Goal: Information Seeking & Learning: Learn about a topic

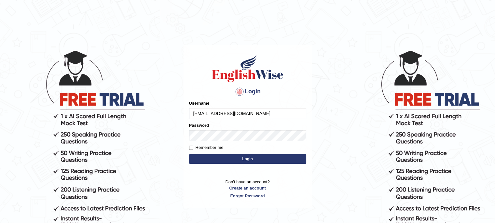
type input "[EMAIL_ADDRESS][DOMAIN_NAME]"
click at [242, 158] on button "Login" at bounding box center [247, 159] width 117 height 10
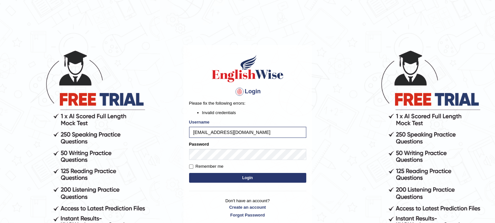
click at [235, 179] on button "Login" at bounding box center [247, 178] width 117 height 10
click at [223, 176] on button "Login" at bounding box center [247, 178] width 117 height 10
click at [231, 176] on button "Login" at bounding box center [247, 178] width 117 height 10
drag, startPoint x: 269, startPoint y: 181, endPoint x: 273, endPoint y: 181, distance: 4.2
click at [269, 181] on button "Login" at bounding box center [247, 178] width 117 height 10
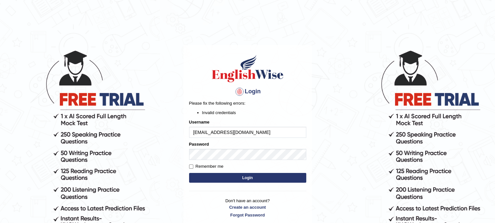
click at [293, 178] on button "Login" at bounding box center [247, 178] width 117 height 10
click at [194, 129] on input "[EMAIL_ADDRESS][DOMAIN_NAME]" at bounding box center [247, 132] width 117 height 11
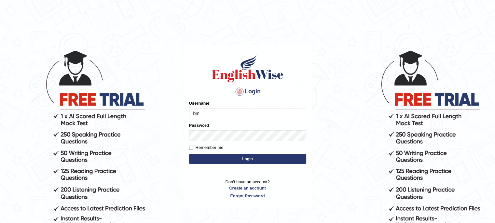
type input "[EMAIL_ADDRESS][DOMAIN_NAME]"
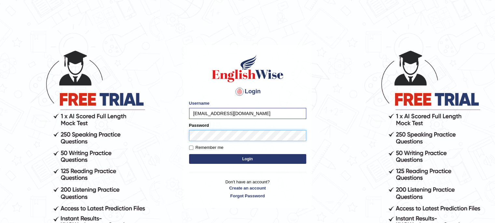
click at [189, 154] on button "Login" at bounding box center [247, 159] width 117 height 10
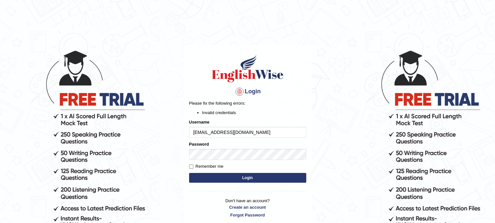
drag, startPoint x: 250, startPoint y: 133, endPoint x: 178, endPoint y: 129, distance: 72.4
click at [178, 129] on body "Login Please fix the following errors: Invalid credentials Username [EMAIL_ADDR…" at bounding box center [247, 136] width 495 height 223
type input "j"
type input "JonathanT"
click at [271, 175] on button "Login" at bounding box center [247, 178] width 117 height 10
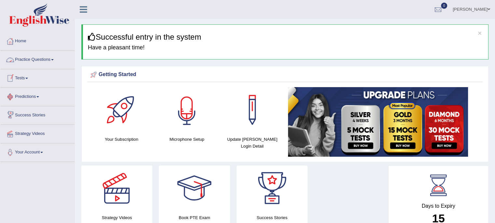
click at [176, 110] on div at bounding box center [187, 110] width 46 height 46
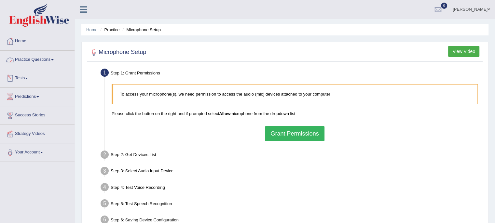
click at [53, 59] on span at bounding box center [52, 59] width 3 height 1
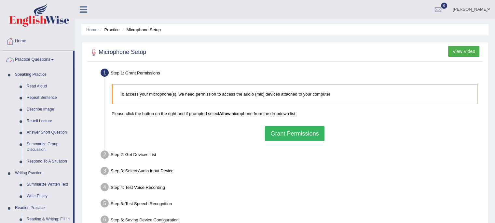
click at [54, 59] on link "Practice Questions" at bounding box center [36, 59] width 73 height 16
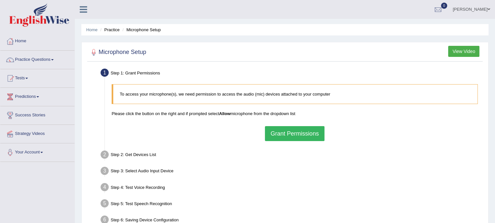
click at [313, 140] on button "Grant Permissions" at bounding box center [294, 133] width 59 height 15
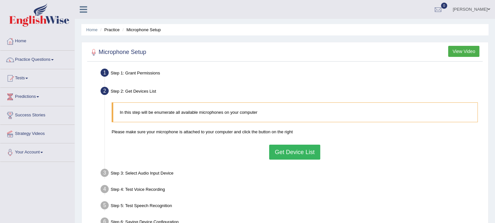
click at [292, 153] on button "Get Device List" at bounding box center [294, 152] width 51 height 15
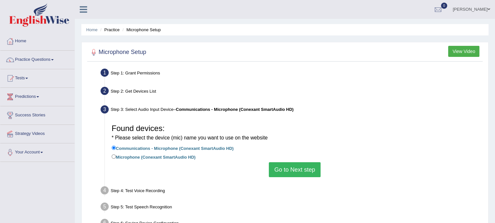
click at [301, 167] on button "Go to Next step" at bounding box center [295, 169] width 52 height 15
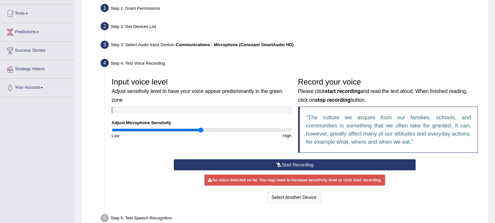
scroll to position [65, 0]
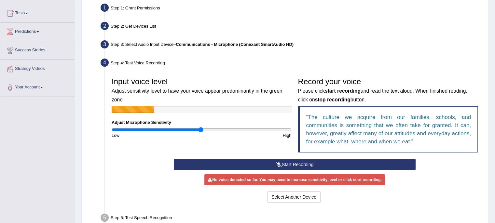
drag, startPoint x: 252, startPoint y: 165, endPoint x: 254, endPoint y: 145, distance: 20.0
click at [254, 147] on div "Input voice level Adjust sensitivity level to have your voice appear predominan…" at bounding box center [294, 139] width 373 height 137
click at [284, 163] on button "Start Recording" at bounding box center [295, 164] width 242 height 11
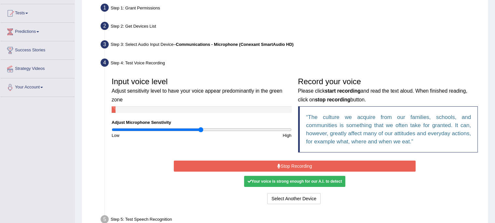
click at [284, 163] on button "Stop Recording" at bounding box center [295, 166] width 242 height 11
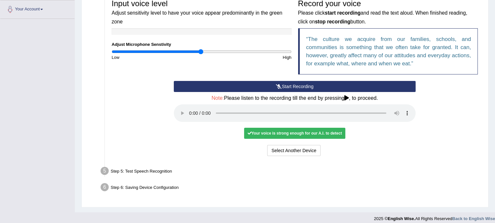
scroll to position [148, 0]
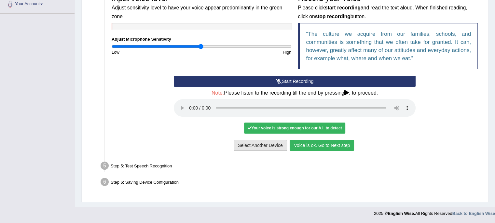
click at [314, 140] on button "Voice is ok. Go to Next step" at bounding box center [322, 145] width 64 height 11
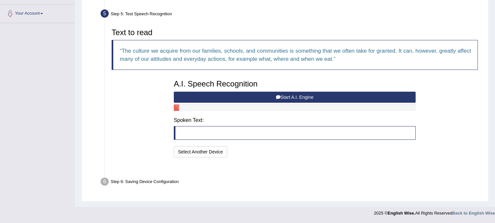
scroll to position [123, 0]
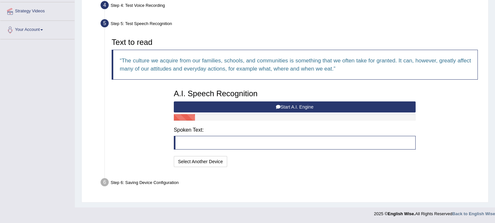
click at [230, 110] on button "Start A.I. Engine" at bounding box center [295, 107] width 242 height 11
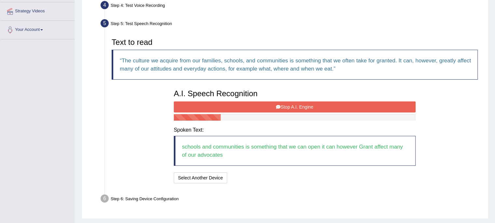
click at [232, 108] on button "Stop A.I. Engine" at bounding box center [295, 107] width 242 height 11
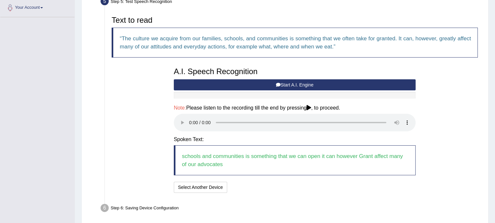
scroll to position [171, 0]
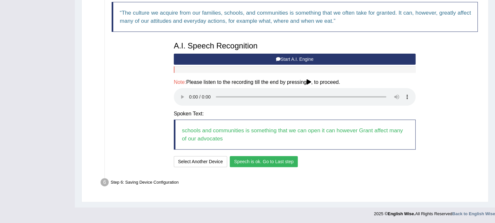
click at [260, 154] on div "A.I. Speech Recognition Start A.I. Engine Stop A.I. Engine Note: Please listen …" at bounding box center [295, 103] width 248 height 131
click at [261, 162] on button "Speech is ok. Go to Last step" at bounding box center [264, 161] width 68 height 11
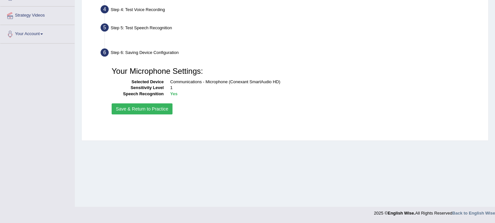
scroll to position [119, 0]
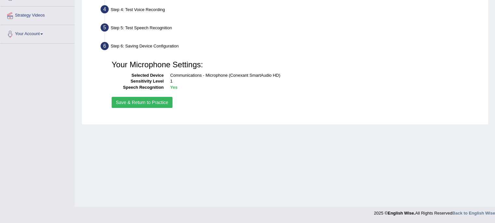
click at [154, 104] on button "Save & Return to Practice" at bounding box center [142, 102] width 61 height 11
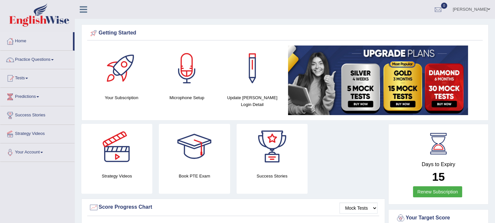
click at [52, 58] on link "Practice Questions" at bounding box center [37, 59] width 74 height 16
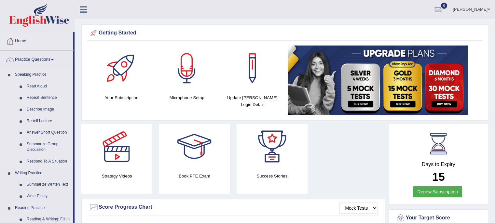
click at [40, 76] on link "Speaking Practice" at bounding box center [42, 75] width 61 height 12
click at [41, 85] on link "Read Aloud" at bounding box center [48, 87] width 49 height 12
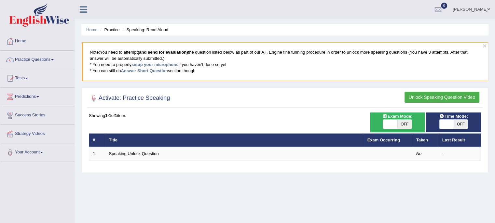
click at [57, 59] on link "Practice Questions" at bounding box center [37, 59] width 74 height 16
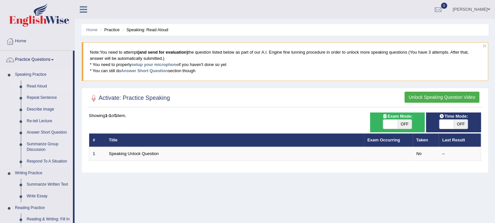
click at [42, 86] on link "Read Aloud" at bounding box center [48, 87] width 49 height 12
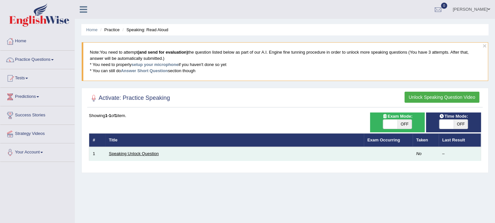
click at [136, 153] on link "Speaking Unlock Question" at bounding box center [134, 153] width 50 height 5
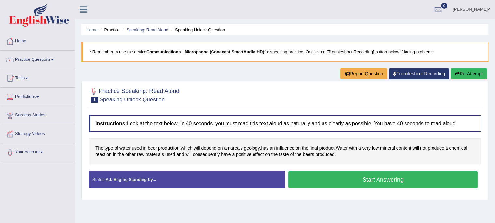
click at [356, 178] on button "Start Answering" at bounding box center [383, 180] width 190 height 17
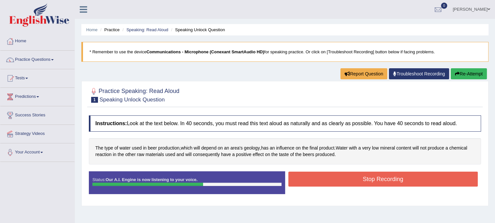
click at [356, 180] on button "Stop Recording" at bounding box center [383, 179] width 190 height 15
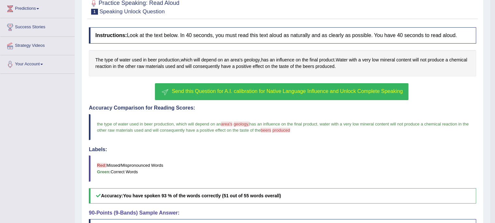
scroll to position [73, 0]
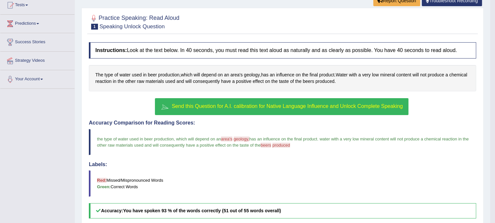
click at [206, 104] on span "Send this Question for A.I. calibration for Native Language Influence and Unloc…" at bounding box center [287, 107] width 231 height 6
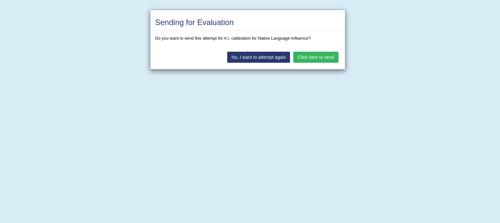
click at [328, 55] on button "Click here to send" at bounding box center [315, 57] width 45 height 11
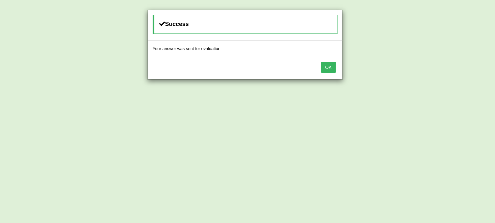
click at [325, 65] on button "OK" at bounding box center [328, 67] width 15 height 11
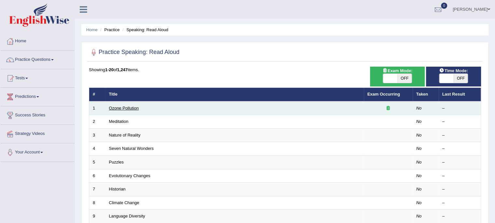
click at [128, 109] on link "Ozone Pollution" at bounding box center [124, 108] width 30 height 5
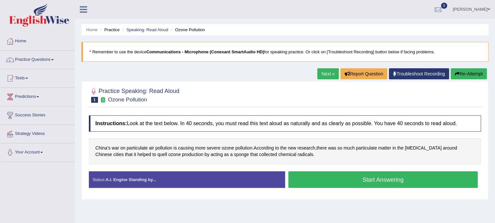
click at [381, 179] on button "Start Answering" at bounding box center [383, 180] width 190 height 17
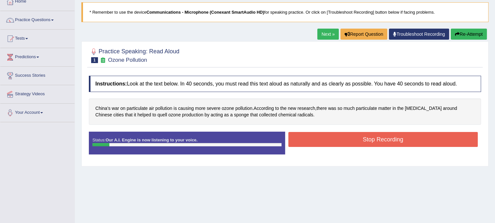
scroll to position [33, 0]
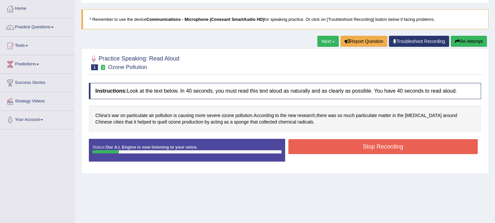
click at [369, 148] on button "Stop Recording" at bounding box center [383, 146] width 190 height 15
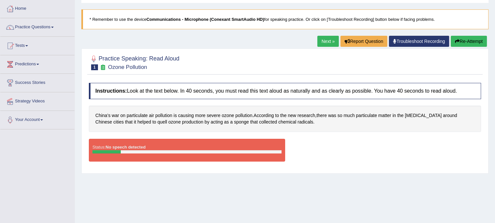
click at [467, 43] on button "Re-Attempt" at bounding box center [469, 41] width 36 height 11
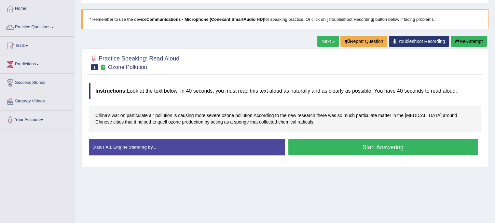
scroll to position [33, 0]
click at [412, 143] on button "Start Answering" at bounding box center [383, 147] width 190 height 17
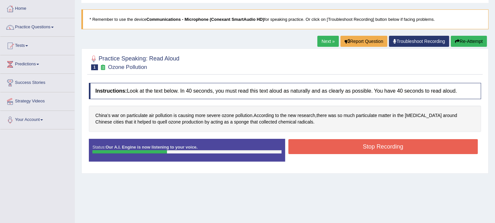
click at [411, 152] on button "Stop Recording" at bounding box center [383, 146] width 190 height 15
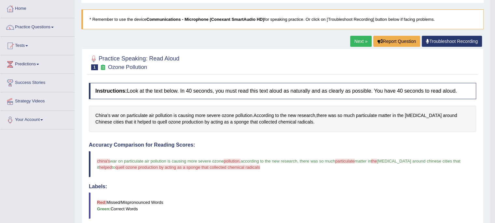
click at [457, 42] on link "Troubleshoot Recording" at bounding box center [452, 41] width 60 height 11
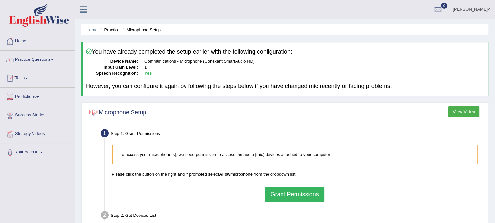
click at [83, 11] on icon at bounding box center [83, 9] width 7 height 8
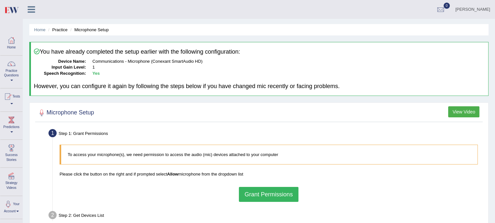
click at [13, 73] on link "Practice Questions" at bounding box center [11, 71] width 22 height 31
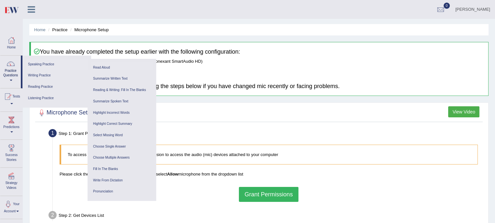
click at [100, 69] on link "Read Aloud" at bounding box center [122, 67] width 62 height 11
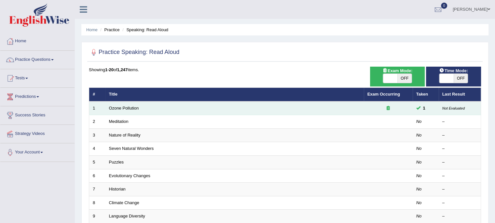
click at [434, 107] on td "1" at bounding box center [426, 109] width 26 height 14
click at [388, 107] on icon at bounding box center [388, 108] width 3 height 4
click at [132, 108] on link "Ozone Pollution" at bounding box center [124, 108] width 30 height 5
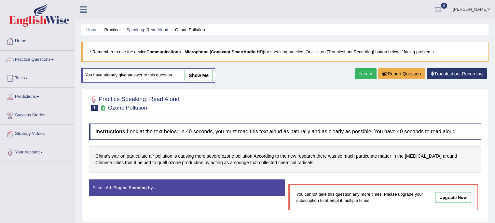
click at [38, 62] on link "Practice Questions" at bounding box center [37, 59] width 74 height 16
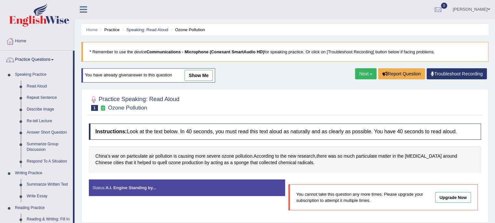
click at [39, 85] on link "Read Aloud" at bounding box center [48, 87] width 49 height 12
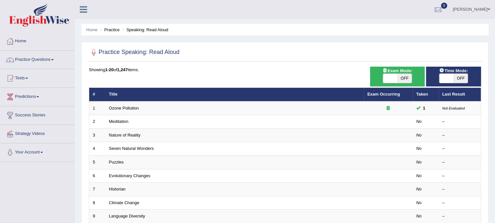
click at [464, 78] on span "OFF" at bounding box center [461, 78] width 14 height 9
checkbox input "true"
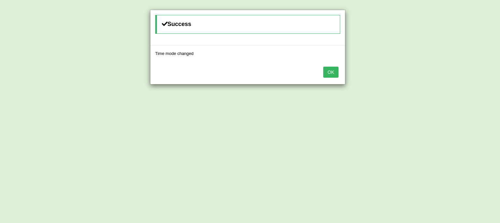
click at [334, 73] on button "OK" at bounding box center [330, 72] width 15 height 11
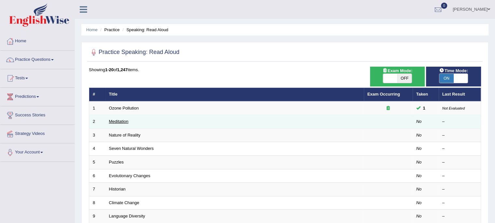
click at [115, 120] on link "Meditation" at bounding box center [119, 121] width 20 height 5
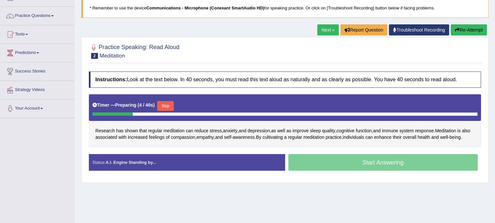
scroll to position [65, 0]
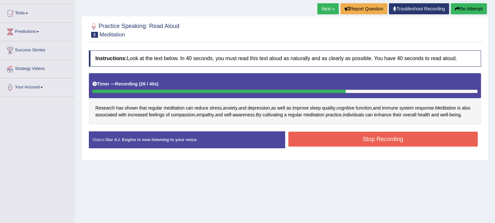
click at [400, 147] on button "Stop Recording" at bounding box center [383, 139] width 190 height 15
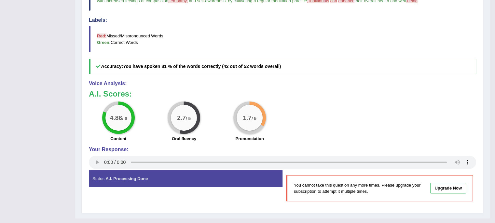
scroll to position [242, 0]
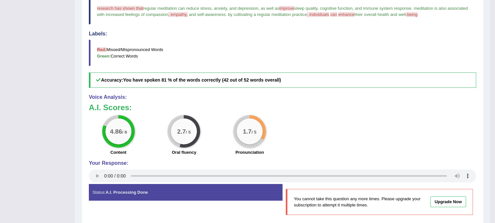
drag, startPoint x: 311, startPoint y: 194, endPoint x: 313, endPoint y: 200, distance: 6.5
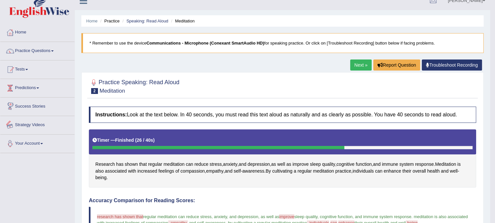
scroll to position [0, 0]
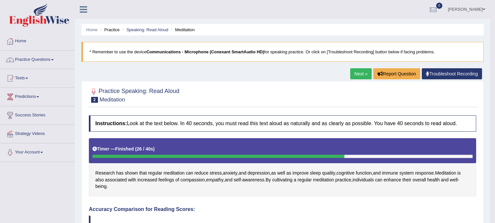
click at [59, 63] on link "Practice Questions" at bounding box center [37, 59] width 74 height 16
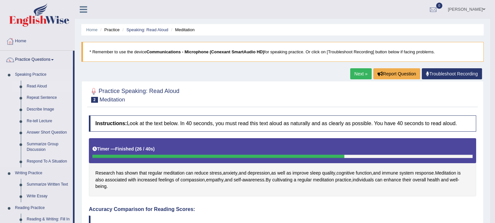
click at [38, 85] on link "Read Aloud" at bounding box center [48, 87] width 49 height 12
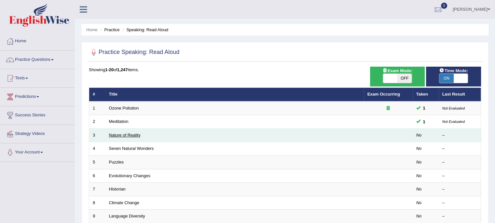
click at [123, 135] on link "Nature of Reality" at bounding box center [125, 135] width 32 height 5
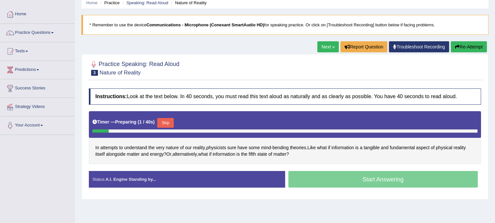
scroll to position [65, 0]
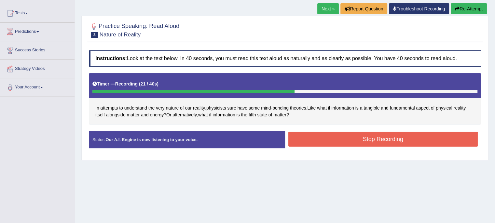
click at [391, 141] on button "Stop Recording" at bounding box center [383, 139] width 190 height 15
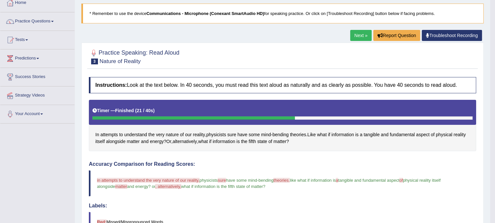
scroll to position [0, 0]
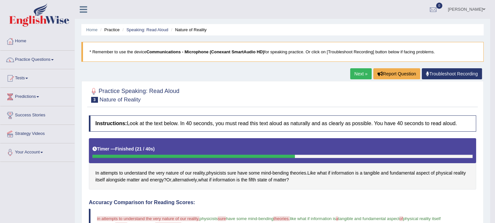
click at [194, 29] on li "Nature of Reality" at bounding box center [188, 30] width 37 height 6
click at [154, 30] on link "Speaking: Read Aloud" at bounding box center [147, 29] width 42 height 5
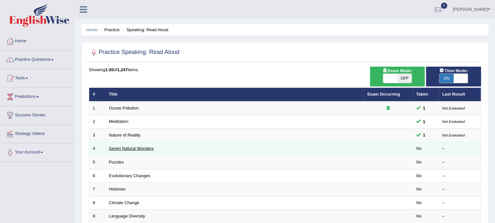
click at [119, 150] on link "Seven Natural Wonders" at bounding box center [131, 148] width 45 height 5
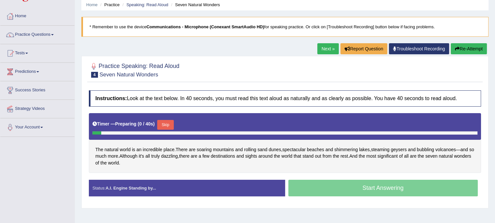
scroll to position [65, 0]
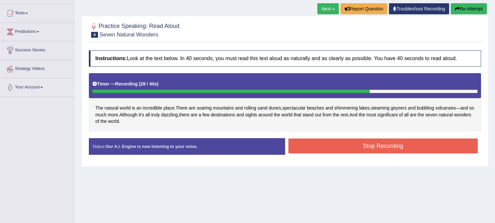
click at [316, 143] on button "Stop Recording" at bounding box center [383, 146] width 190 height 15
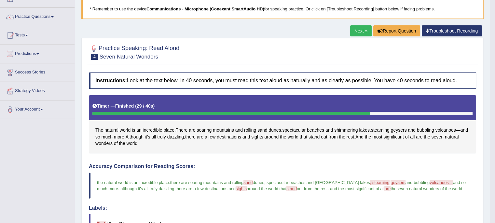
scroll to position [0, 0]
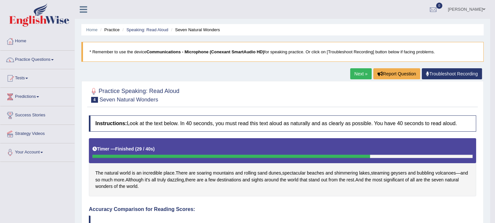
click at [114, 30] on li "Practice" at bounding box center [109, 30] width 21 height 6
click at [115, 30] on li "Practice" at bounding box center [109, 30] width 21 height 6
click at [137, 30] on link "Speaking: Read Aloud" at bounding box center [147, 29] width 42 height 5
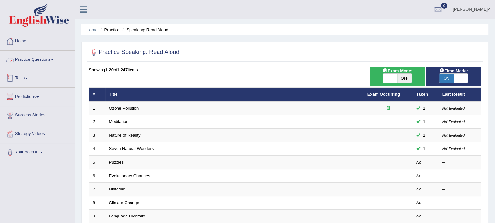
click at [54, 63] on link "Practice Questions" at bounding box center [37, 59] width 74 height 16
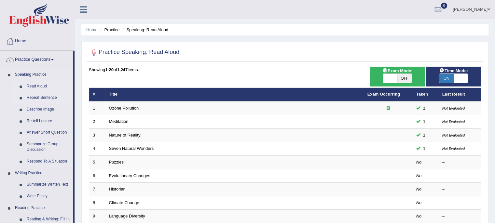
click at [40, 99] on link "Repeat Sentence" at bounding box center [48, 98] width 49 height 12
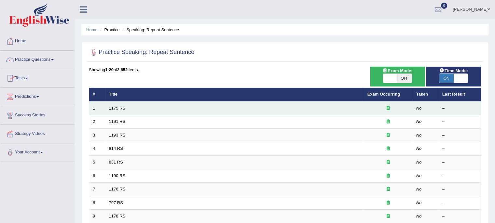
click at [150, 107] on td "1175 RS" at bounding box center [235, 109] width 259 height 14
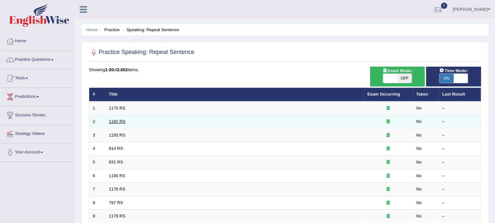
click at [112, 121] on link "1191 RS" at bounding box center [117, 121] width 17 height 5
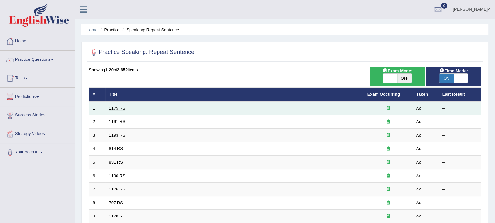
click at [115, 109] on link "1175 RS" at bounding box center [117, 108] width 17 height 5
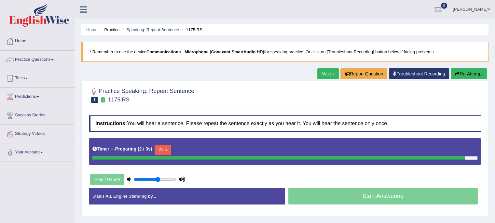
drag, startPoint x: 158, startPoint y: 179, endPoint x: 165, endPoint y: 179, distance: 6.8
click at [158, 179] on input "range" at bounding box center [155, 179] width 42 height 5
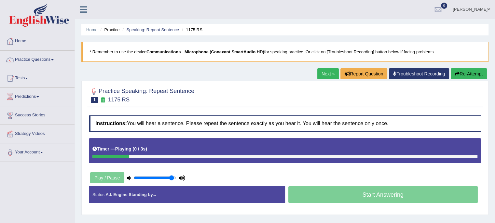
drag, startPoint x: 170, startPoint y: 178, endPoint x: 175, endPoint y: 178, distance: 5.5
type input "1"
click at [174, 178] on input "range" at bounding box center [155, 178] width 42 height 5
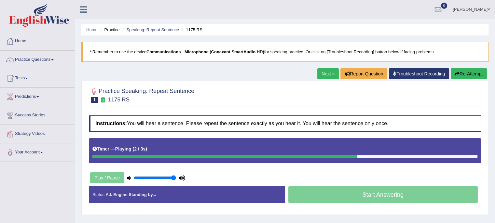
drag, startPoint x: 173, startPoint y: 176, endPoint x: 184, endPoint y: 178, distance: 11.0
click at [176, 178] on input "range" at bounding box center [155, 178] width 42 height 5
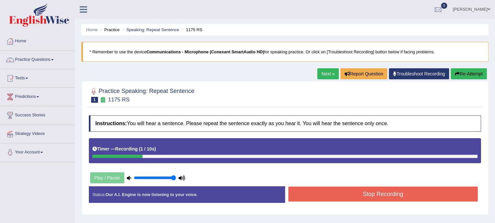
click at [306, 193] on button "Stop Recording" at bounding box center [383, 194] width 190 height 15
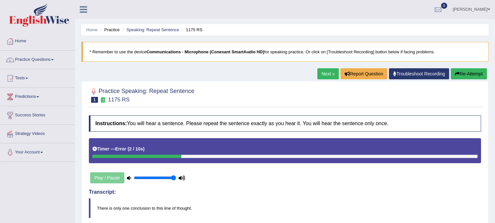
click at [44, 60] on link "Practice Questions" at bounding box center [37, 59] width 74 height 16
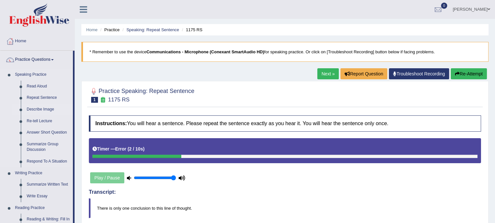
click at [44, 110] on link "Describe Image" at bounding box center [48, 110] width 49 height 12
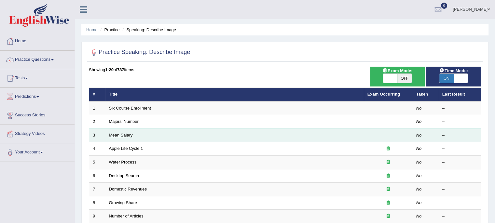
click at [126, 133] on link "Mean Salary" at bounding box center [121, 135] width 24 height 5
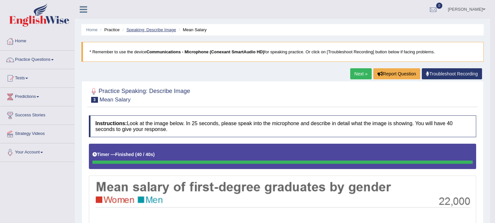
click at [165, 29] on link "Speaking: Describe Image" at bounding box center [150, 29] width 49 height 5
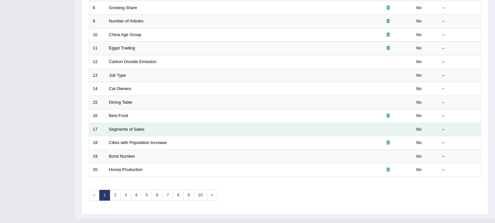
scroll to position [163, 0]
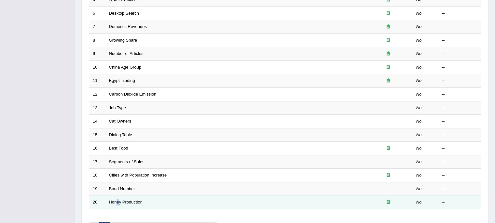
click at [118, 204] on td "Honey Production" at bounding box center [235, 203] width 259 height 14
click at [127, 201] on link "Honey Production" at bounding box center [126, 202] width 34 height 5
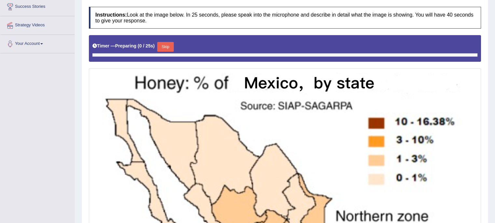
scroll to position [113, 0]
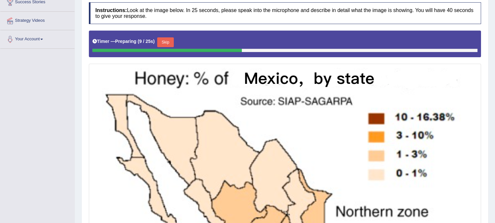
click at [472, 167] on img at bounding box center [285, 211] width 389 height 293
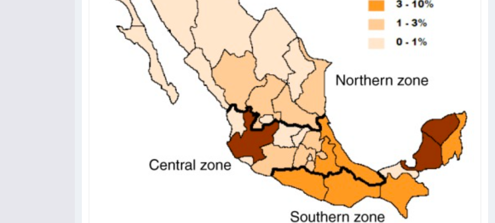
scroll to position [271, 0]
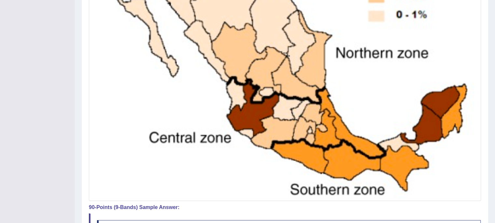
click at [469, 172] on img at bounding box center [285, 53] width 389 height 293
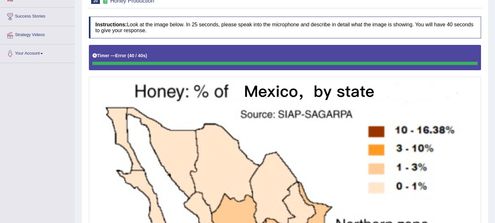
scroll to position [10, 0]
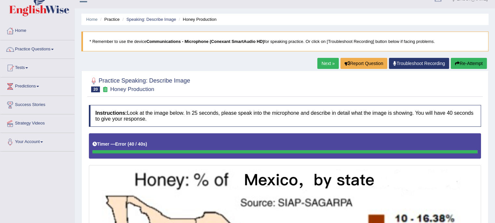
click at [462, 63] on button "Re-Attempt" at bounding box center [469, 63] width 36 height 11
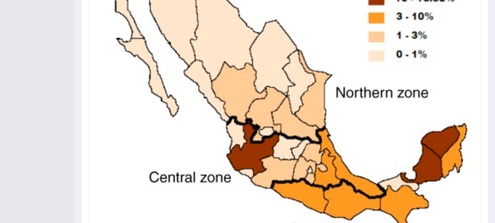
scroll to position [257, 0]
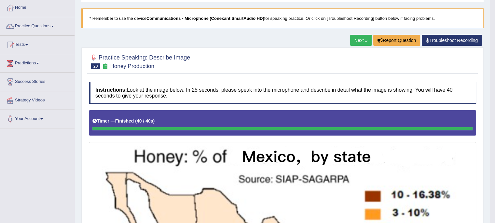
scroll to position [0, 0]
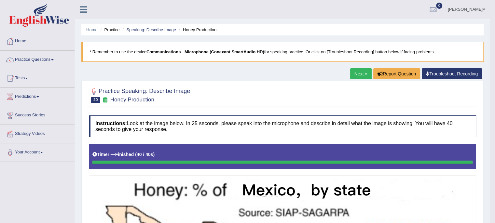
click at [198, 30] on li "Honey Production" at bounding box center [196, 30] width 39 height 6
click at [210, 32] on li "Honey Production" at bounding box center [196, 30] width 39 height 6
click at [168, 31] on link "Speaking: Describe Image" at bounding box center [150, 29] width 49 height 5
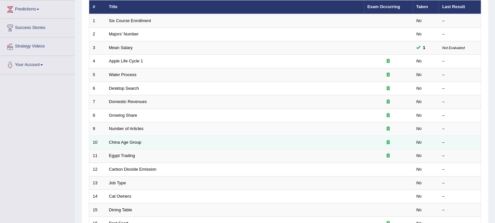
scroll to position [98, 0]
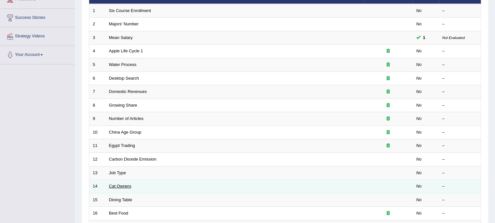
click at [126, 187] on link "Cat Owners" at bounding box center [120, 186] width 22 height 5
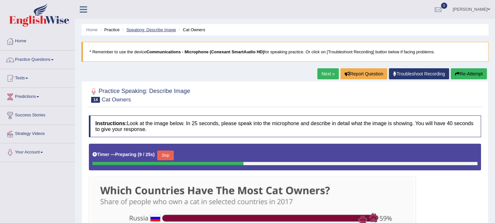
click at [164, 30] on link "Speaking: Describe Image" at bounding box center [150, 29] width 49 height 5
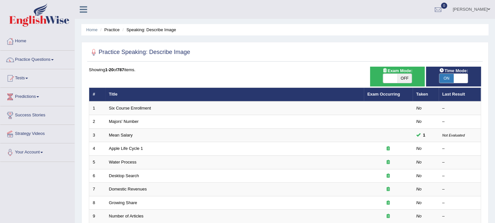
click at [51, 61] on link "Practice Questions" at bounding box center [37, 59] width 74 height 16
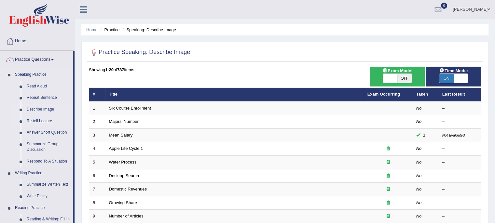
click at [46, 121] on link "Re-tell Lecture" at bounding box center [48, 122] width 49 height 12
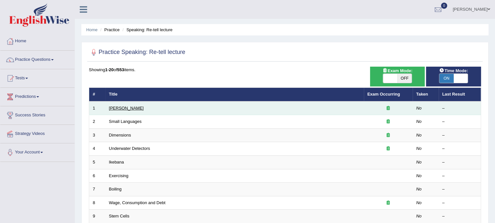
click at [126, 109] on link "[PERSON_NAME]" at bounding box center [126, 108] width 35 height 5
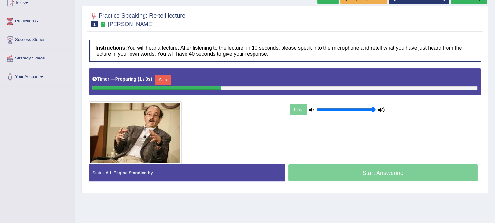
scroll to position [98, 0]
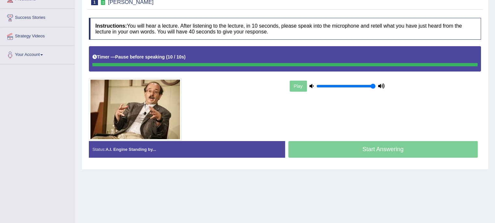
click at [246, 55] on div "Timer — Pause before speaking ( 10 / 10s )" at bounding box center [284, 56] width 385 height 11
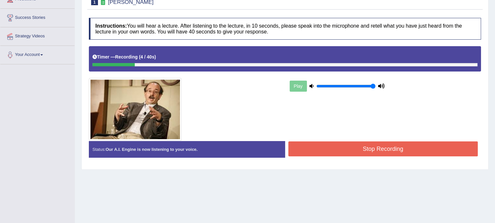
click at [352, 148] on button "Stop Recording" at bounding box center [383, 149] width 190 height 15
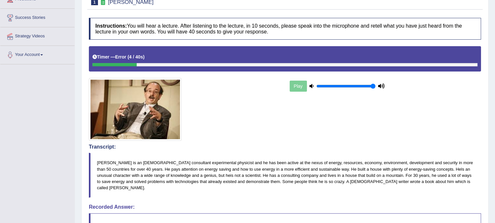
click at [419, 112] on div "Play" at bounding box center [285, 93] width 399 height 94
click at [295, 85] on div "Play" at bounding box center [337, 86] width 98 height 16
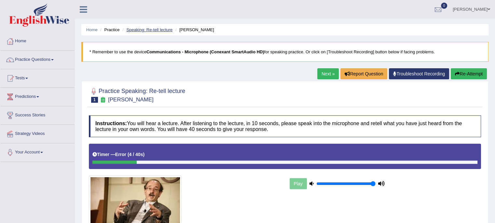
click at [168, 28] on link "Speaking: Re-tell lecture" at bounding box center [149, 29] width 46 height 5
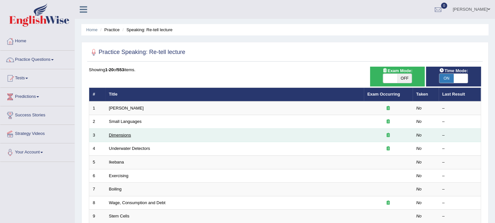
click at [126, 136] on link "Dimensions" at bounding box center [120, 135] width 22 height 5
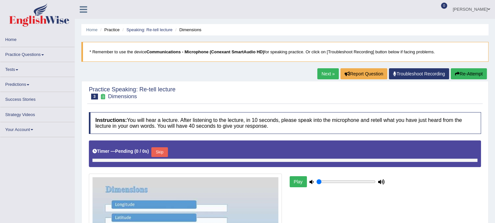
type input "1"
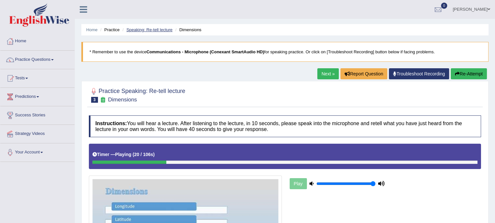
click at [156, 30] on link "Speaking: Re-tell lecture" at bounding box center [149, 29] width 46 height 5
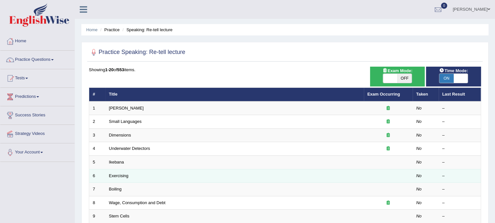
click at [240, 180] on td "Exercising" at bounding box center [235, 176] width 259 height 14
click at [137, 176] on td "Exercising" at bounding box center [235, 176] width 259 height 14
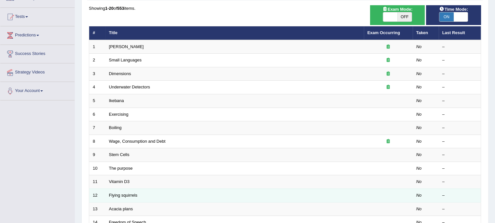
scroll to position [65, 0]
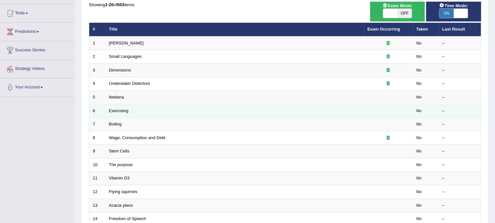
drag, startPoint x: 145, startPoint y: 106, endPoint x: 149, endPoint y: 105, distance: 4.2
click at [149, 105] on td "Exercising" at bounding box center [235, 111] width 259 height 14
click at [115, 110] on link "Exercising" at bounding box center [119, 110] width 20 height 5
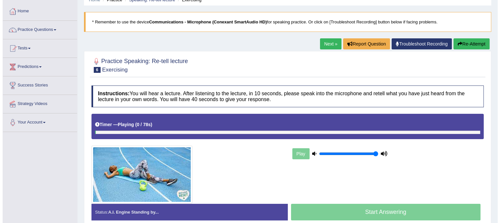
scroll to position [65, 0]
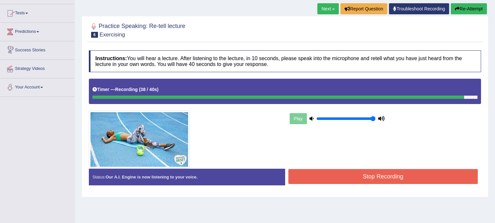
drag, startPoint x: 415, startPoint y: 176, endPoint x: 417, endPoint y: 178, distance: 3.5
click at [417, 177] on button "Stop Recording" at bounding box center [383, 176] width 190 height 15
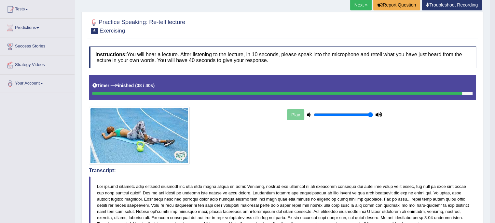
scroll to position [32, 0]
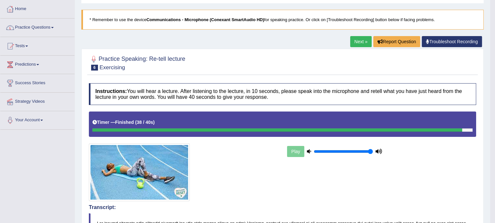
click at [43, 28] on link "Practice Questions" at bounding box center [37, 27] width 74 height 16
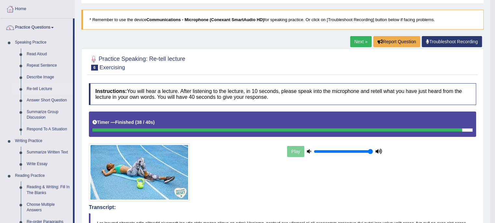
click at [44, 87] on link "Re-tell Lecture" at bounding box center [48, 89] width 49 height 12
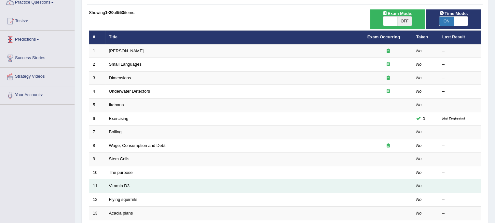
scroll to position [65, 0]
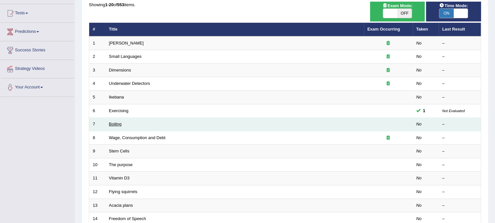
click at [111, 123] on link "Boiling" at bounding box center [115, 124] width 13 height 5
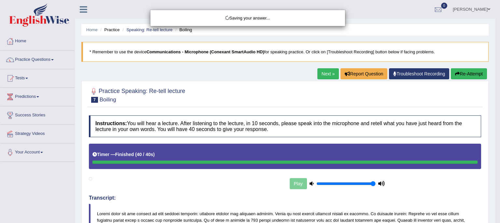
click at [0, 0] on html "Toggle navigation Home Practice Questions Speaking Practice Read Aloud Repeat S…" at bounding box center [250, 111] width 500 height 223
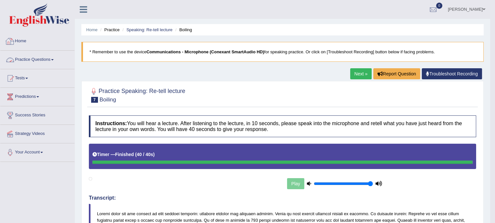
click at [49, 60] on link "Practice Questions" at bounding box center [37, 59] width 74 height 16
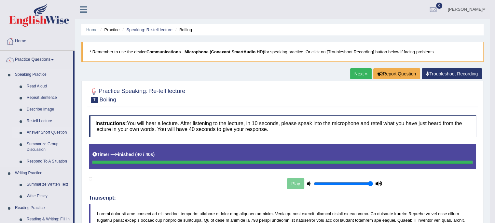
click at [47, 133] on link "Answer Short Question" at bounding box center [48, 133] width 49 height 12
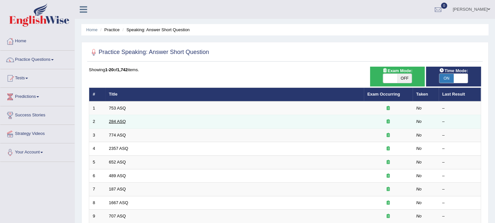
click at [119, 121] on link "284 ASQ" at bounding box center [117, 121] width 17 height 5
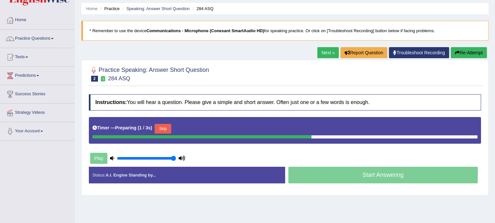
scroll to position [33, 0]
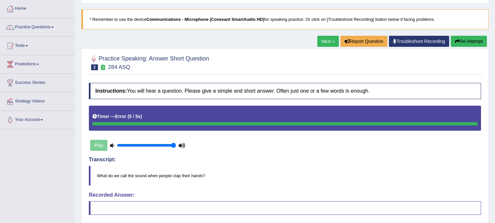
click at [470, 42] on button "Re-Attempt" at bounding box center [469, 41] width 36 height 11
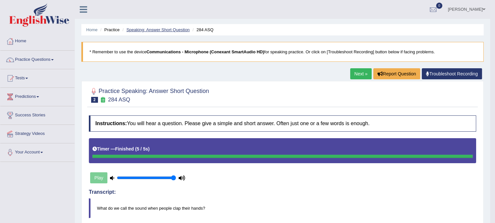
click at [171, 28] on link "Speaking: Answer Short Question" at bounding box center [157, 29] width 63 height 5
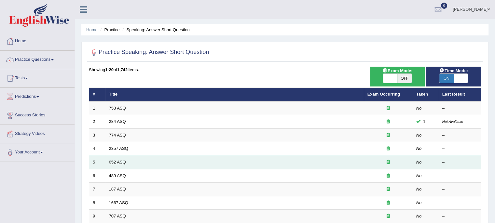
click at [119, 162] on link "652 ASQ" at bounding box center [117, 162] width 17 height 5
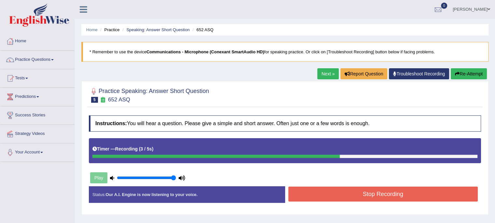
click at [330, 198] on button "Stop Recording" at bounding box center [383, 194] width 190 height 15
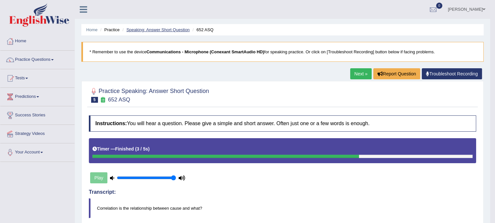
click at [170, 29] on link "Speaking: Answer Short Question" at bounding box center [157, 29] width 63 height 5
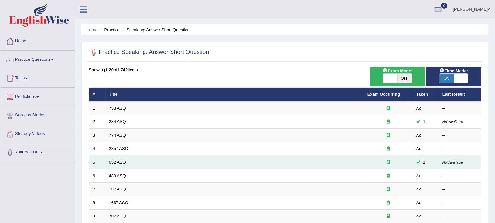
click at [116, 162] on link "652 ASQ" at bounding box center [117, 162] width 17 height 5
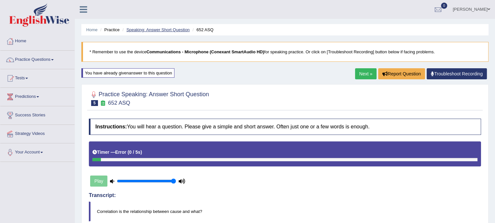
click at [163, 33] on ul "Home Practice Speaking: Answer Short Question 652 ASQ" at bounding box center [284, 29] width 407 height 11
click at [167, 29] on link "Speaking: Answer Short Question" at bounding box center [157, 29] width 63 height 5
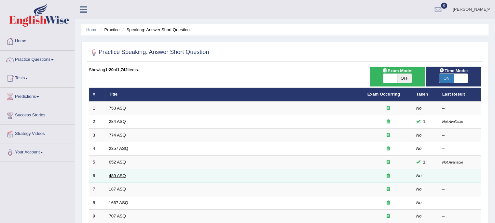
click at [119, 176] on link "489 ASQ" at bounding box center [117, 176] width 17 height 5
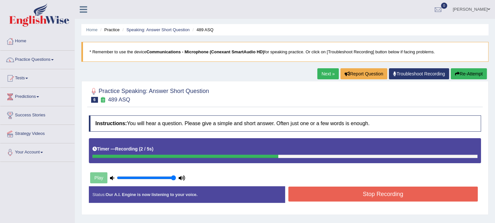
click at [423, 190] on button "Stop Recording" at bounding box center [383, 194] width 190 height 15
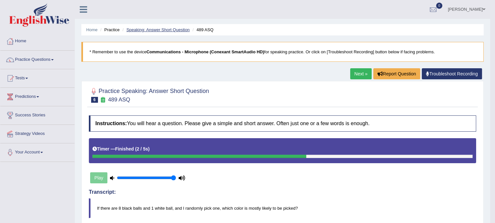
click at [172, 30] on link "Speaking: Answer Short Question" at bounding box center [157, 29] width 63 height 5
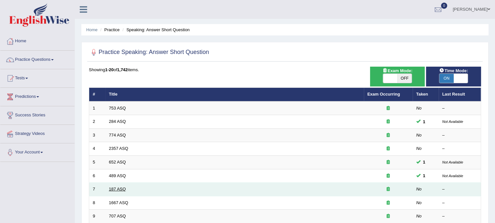
click at [112, 187] on link "187 ASQ" at bounding box center [117, 189] width 17 height 5
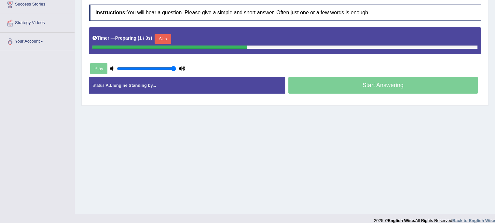
scroll to position [119, 0]
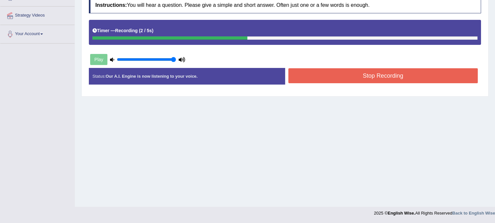
click at [366, 78] on button "Stop Recording" at bounding box center [383, 75] width 190 height 15
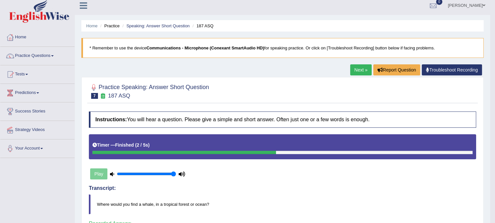
scroll to position [0, 0]
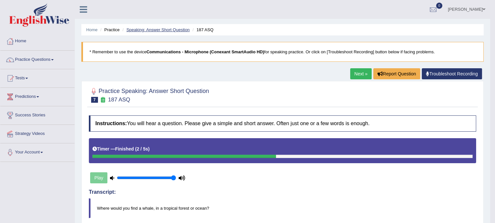
click at [157, 29] on link "Speaking: Answer Short Question" at bounding box center [157, 29] width 63 height 5
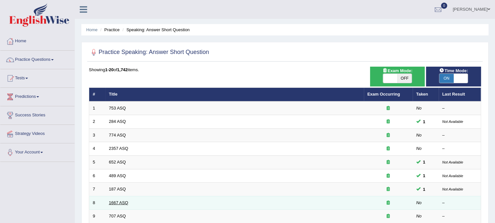
click at [122, 201] on link "1667 ASQ" at bounding box center [118, 203] width 19 height 5
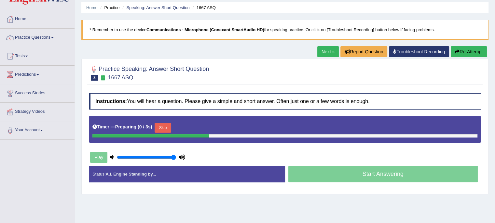
scroll to position [65, 0]
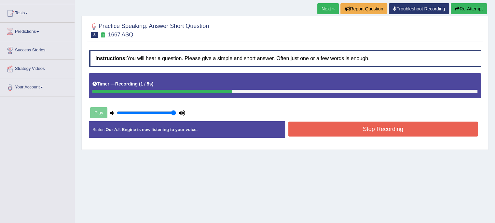
click at [361, 129] on button "Stop Recording" at bounding box center [383, 129] width 190 height 15
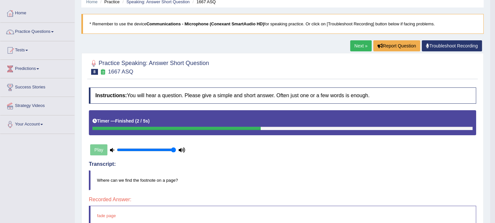
scroll to position [0, 0]
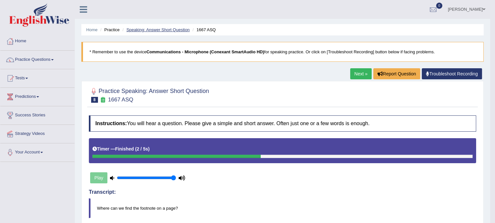
click at [176, 27] on link "Speaking: Answer Short Question" at bounding box center [157, 29] width 63 height 5
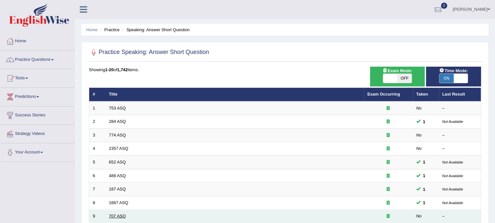
click at [118, 214] on link "707 ASQ" at bounding box center [117, 216] width 17 height 5
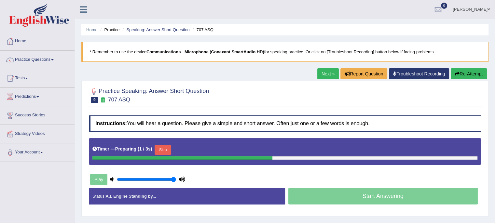
scroll to position [33, 0]
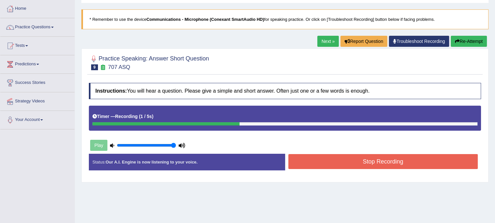
click at [343, 162] on button "Stop Recording" at bounding box center [383, 161] width 190 height 15
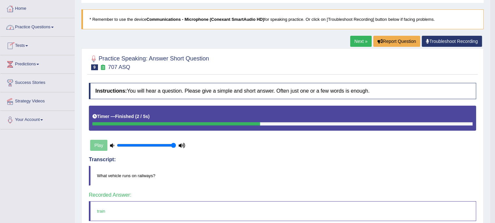
click at [49, 27] on link "Practice Questions" at bounding box center [37, 26] width 74 height 16
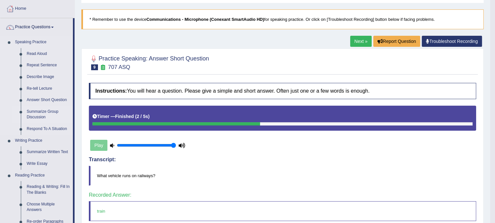
click at [44, 111] on link "Summarize Group Discussion" at bounding box center [48, 114] width 49 height 17
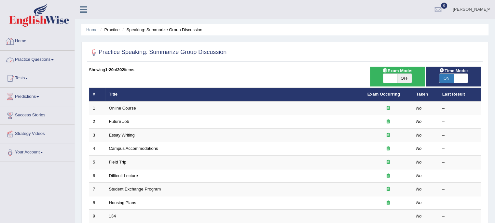
click at [49, 59] on link "Practice Questions" at bounding box center [37, 59] width 74 height 16
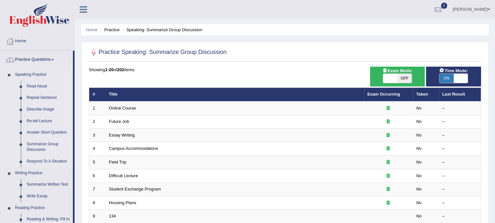
click at [47, 163] on link "Respond To A Situation" at bounding box center [48, 162] width 49 height 12
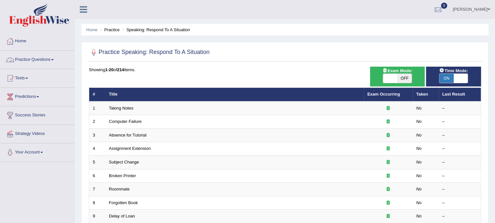
click at [52, 56] on link "Practice Questions" at bounding box center [37, 59] width 74 height 16
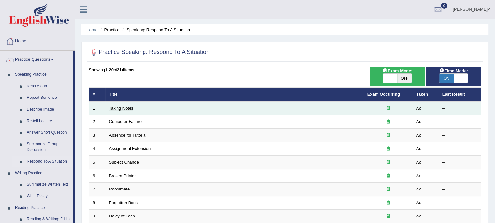
click at [130, 108] on link "Taking Notes" at bounding box center [121, 108] width 24 height 5
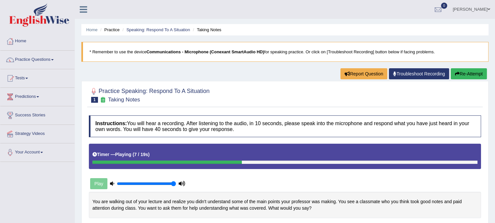
scroll to position [65, 0]
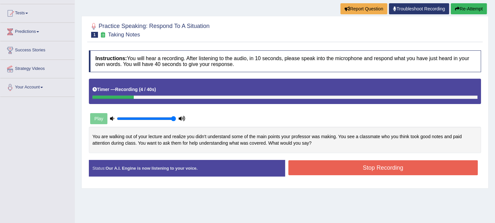
click at [313, 166] on button "Stop Recording" at bounding box center [383, 168] width 190 height 15
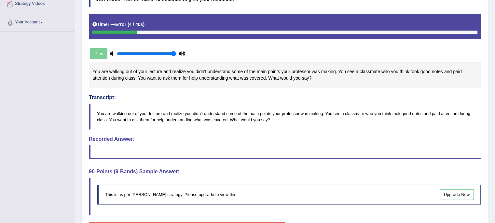
scroll to position [163, 0]
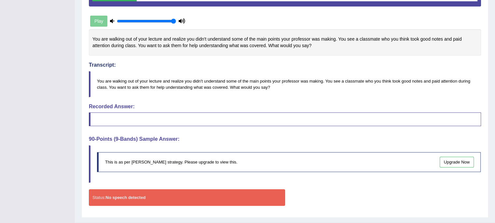
click at [37, 70] on div "Toggle navigation Home Practice Questions Speaking Practice Read Aloud Repeat S…" at bounding box center [247, 36] width 495 height 399
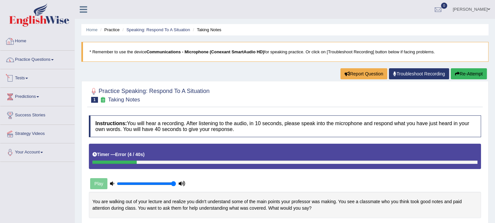
click at [51, 60] on link "Practice Questions" at bounding box center [37, 59] width 74 height 16
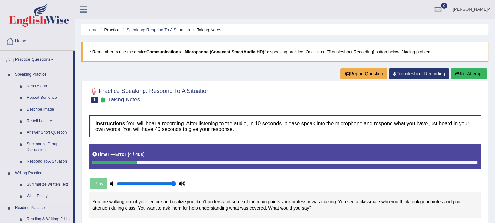
click at [38, 172] on link "Writing Practice" at bounding box center [42, 174] width 61 height 12
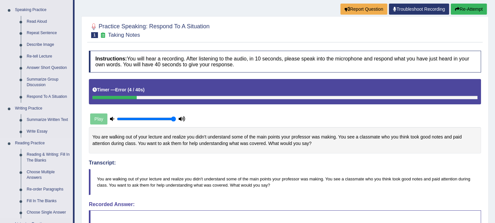
scroll to position [65, 0]
click at [51, 119] on link "Summarize Written Text" at bounding box center [48, 120] width 49 height 12
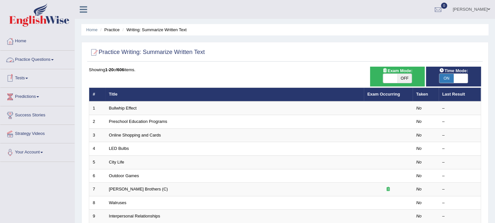
click at [56, 59] on link "Practice Questions" at bounding box center [37, 59] width 74 height 16
